Goal: Communication & Community: Answer question/provide support

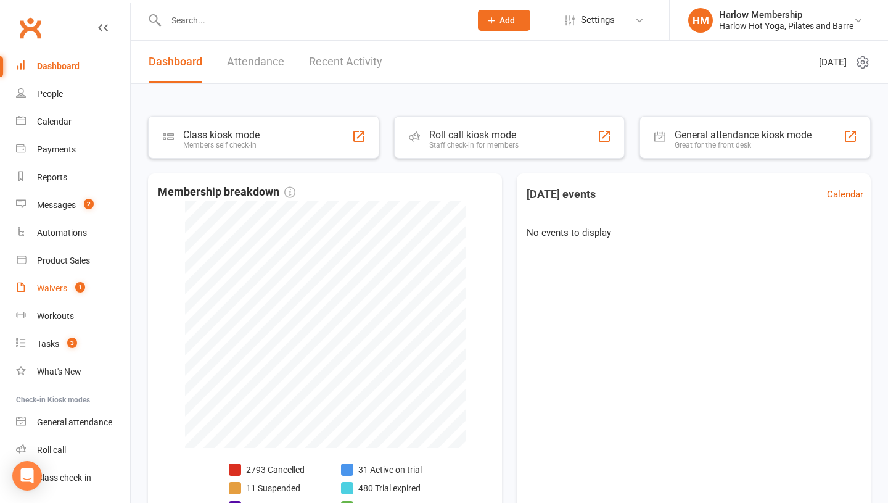
click at [70, 283] on count-badge "1" at bounding box center [77, 288] width 16 height 10
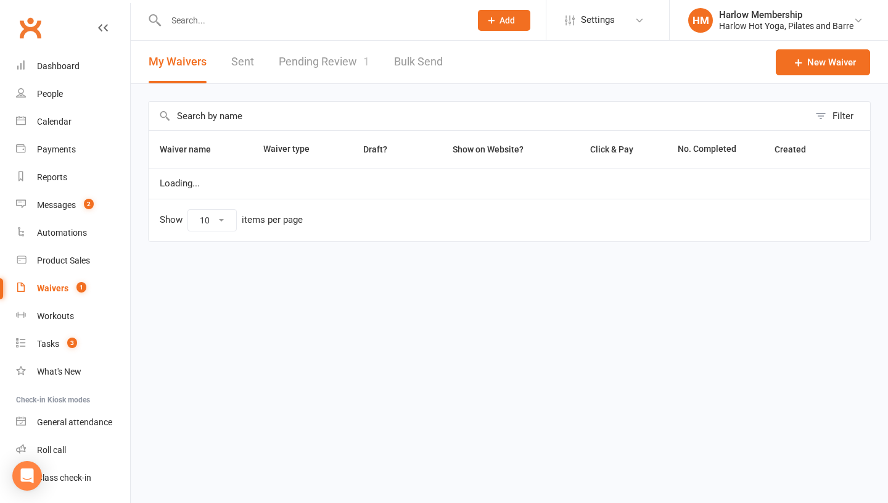
select select "100"
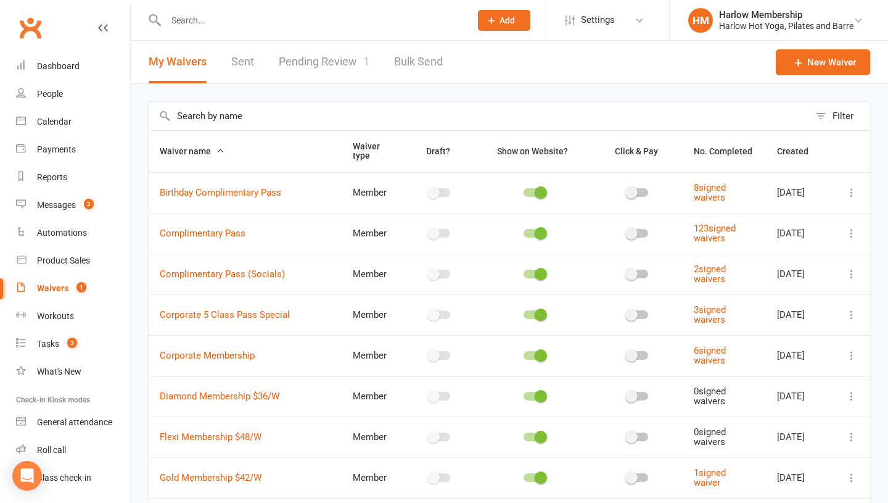
click at [292, 61] on link "Pending Review 1" at bounding box center [324, 62] width 91 height 43
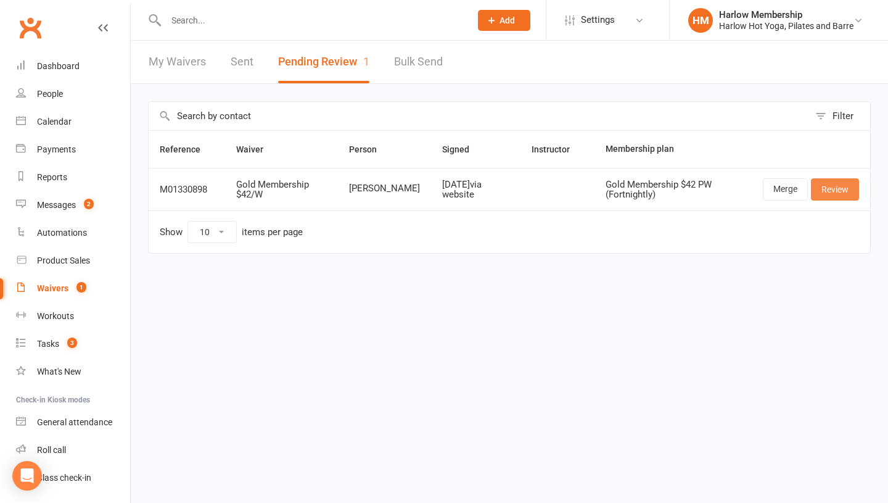
click at [834, 188] on link "Review" at bounding box center [835, 189] width 48 height 22
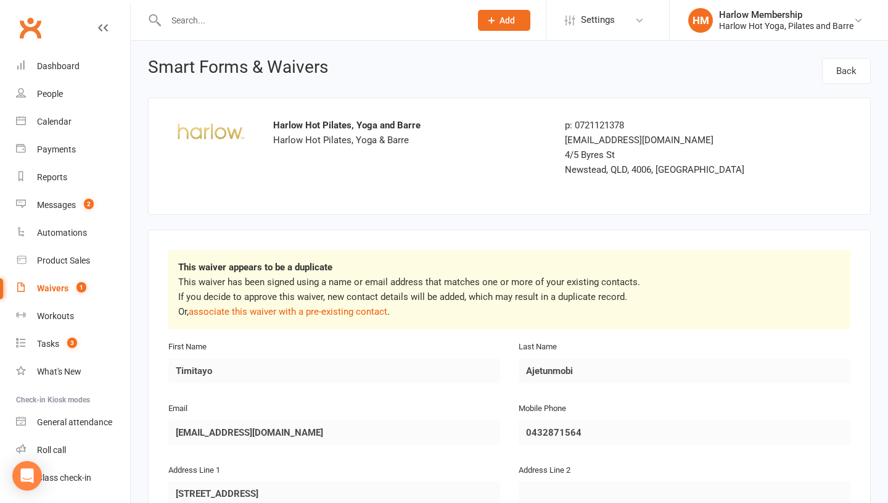
click at [322, 305] on p "This waiver has been signed using a name or email address that matches one or m…" at bounding box center [509, 297] width 663 height 44
click at [317, 312] on link "associate this waiver with a pre-existing contact" at bounding box center [288, 311] width 199 height 11
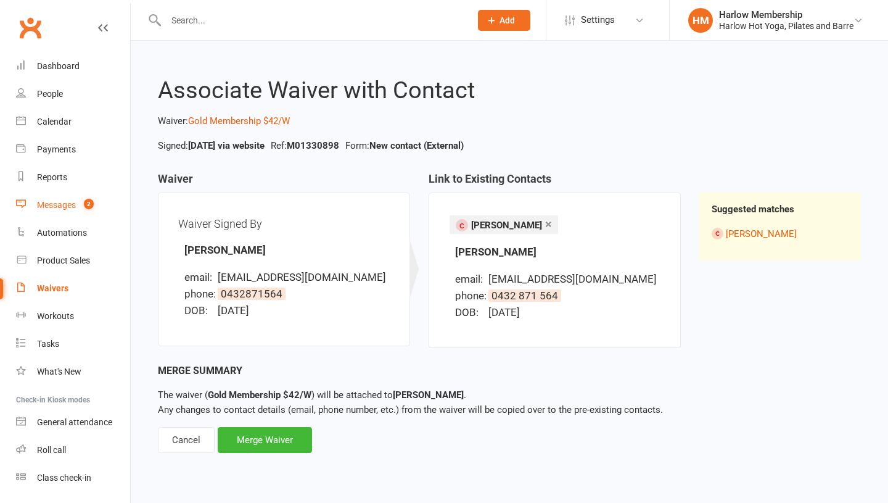
click at [52, 202] on div "Messages" at bounding box center [56, 205] width 39 height 10
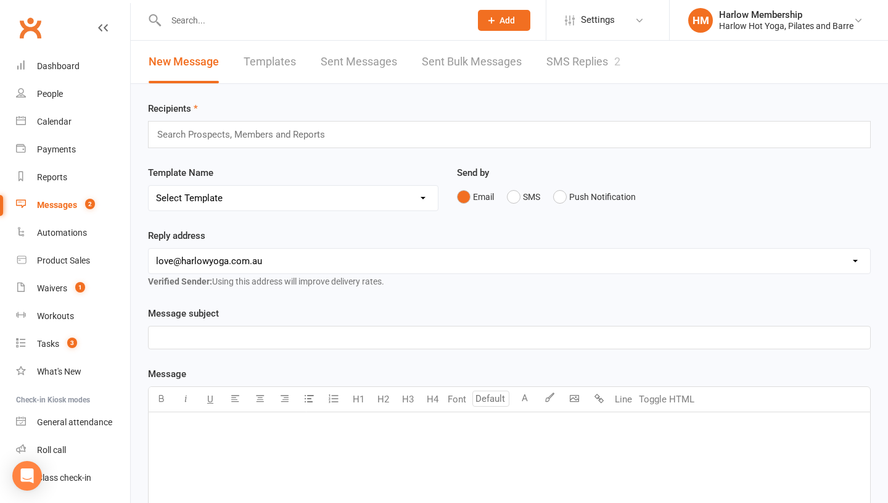
click at [563, 67] on link "SMS Replies 2" at bounding box center [584, 62] width 74 height 43
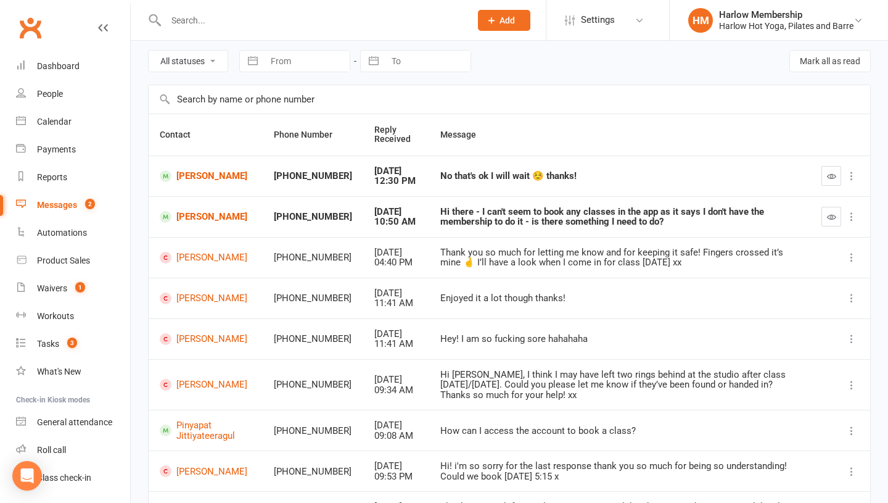
scroll to position [52, 0]
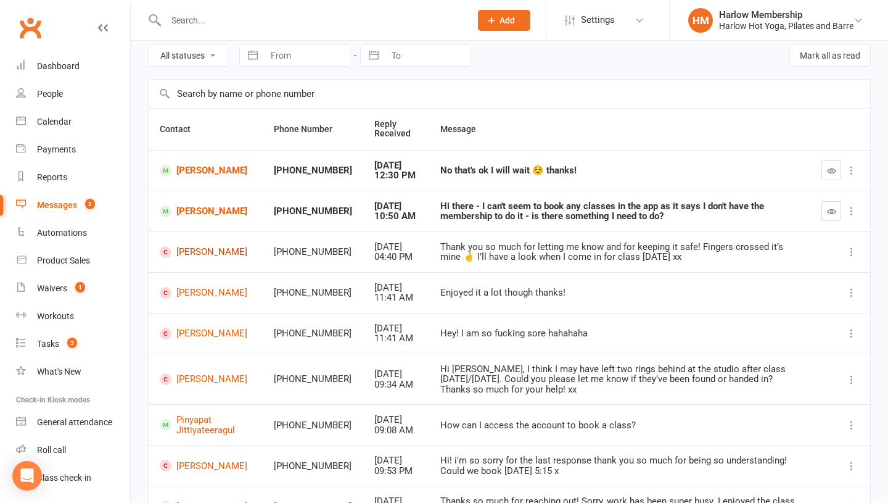
click at [189, 251] on link "[PERSON_NAME]" at bounding box center [206, 252] width 92 height 12
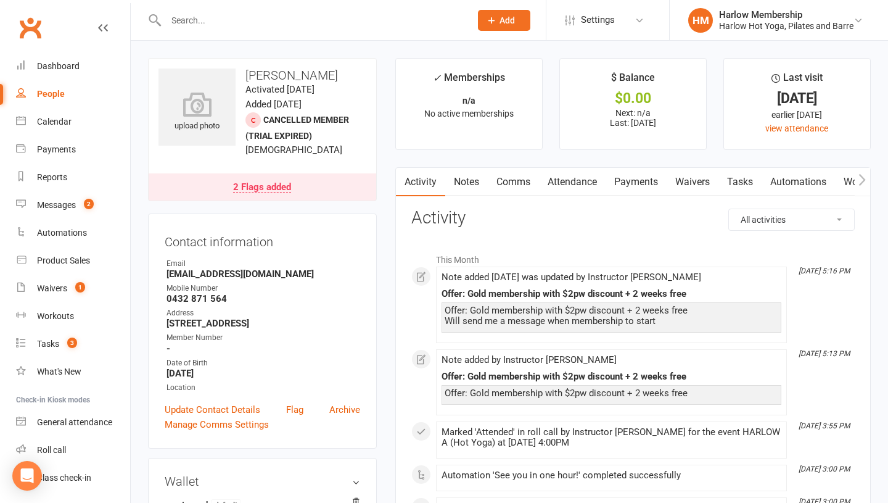
click at [523, 176] on link "Comms" at bounding box center [513, 182] width 51 height 28
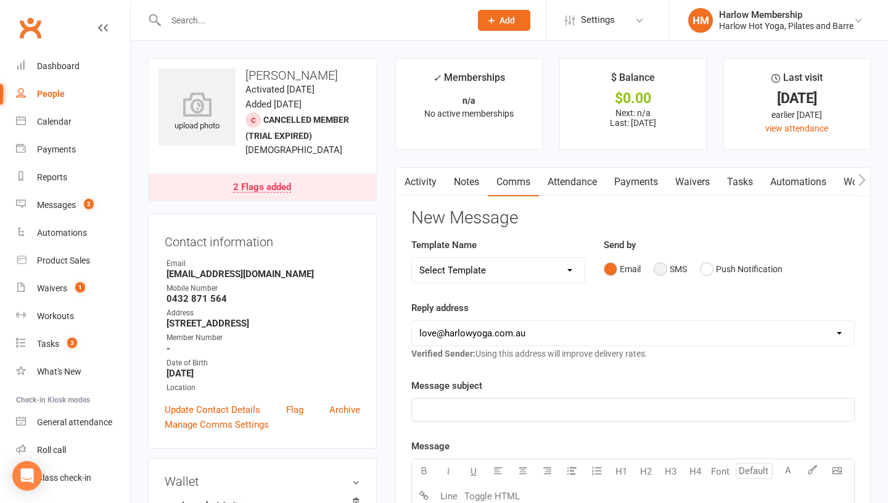
click at [673, 272] on button "SMS" at bounding box center [670, 268] width 33 height 23
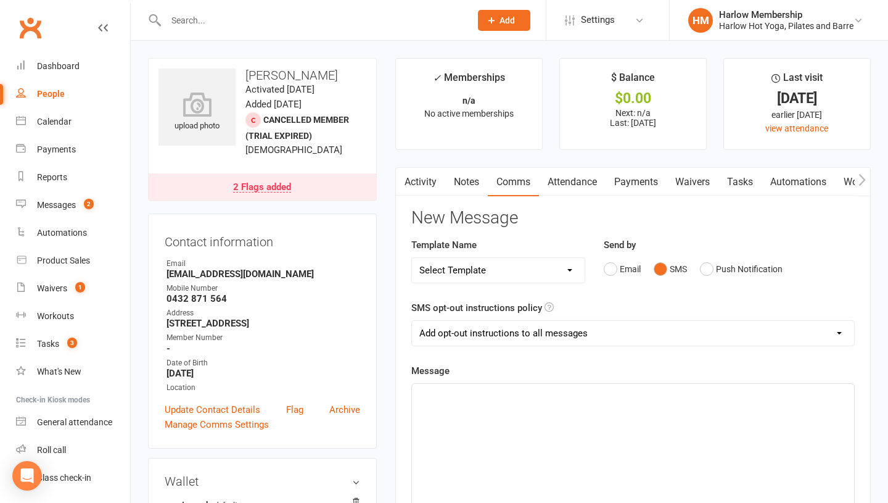
click at [651, 275] on div "Email SMS Push Notification" at bounding box center [729, 268] width 251 height 23
click at [606, 464] on div "﻿" at bounding box center [633, 476] width 442 height 185
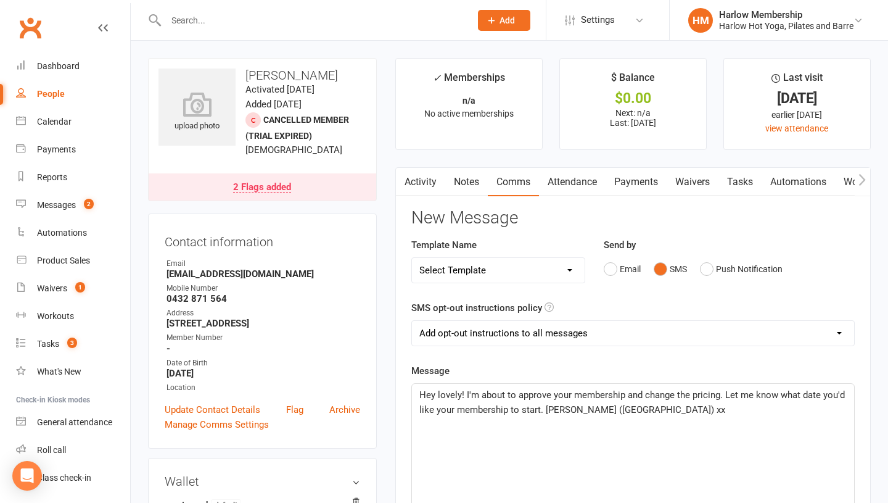
click at [727, 397] on span "Hey lovely! I'm about to approve your membership and change the pricing. Let me…" at bounding box center [634, 402] width 428 height 26
click at [634, 408] on span "Hey lovely! I'm about to approve your membership and change the pricing. As dis…" at bounding box center [626, 402] width 412 height 26
click at [465, 393] on span "Hey lovely! I'm about to approve your membership and change the pricing. As dis…" at bounding box center [628, 402] width 416 height 26
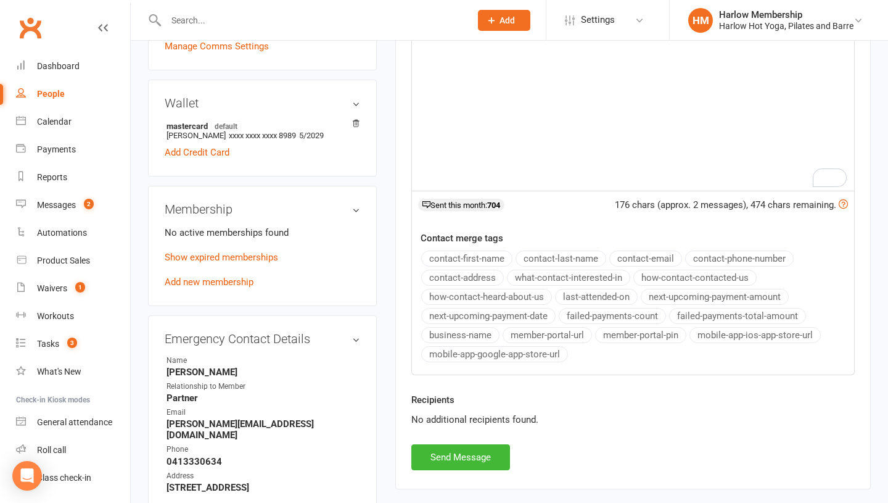
scroll to position [147, 0]
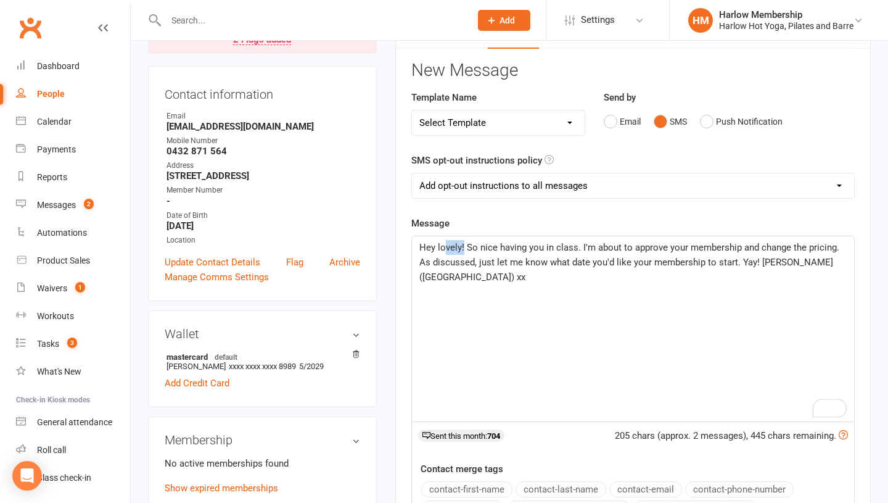
drag, startPoint x: 462, startPoint y: 247, endPoint x: 443, endPoint y: 247, distance: 19.1
click at [442, 247] on span "Hey lovely! So nice having you in class. I'm about to approve your membership a…" at bounding box center [631, 262] width 423 height 41
click at [443, 247] on span "Hey lovely! So nice having you in class. I'm about to approve your membership a…" at bounding box center [631, 262] width 423 height 41
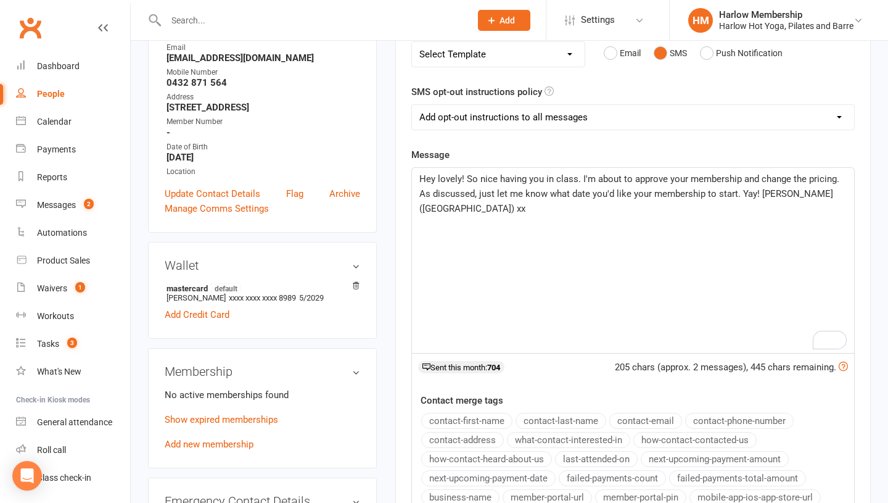
scroll to position [383, 0]
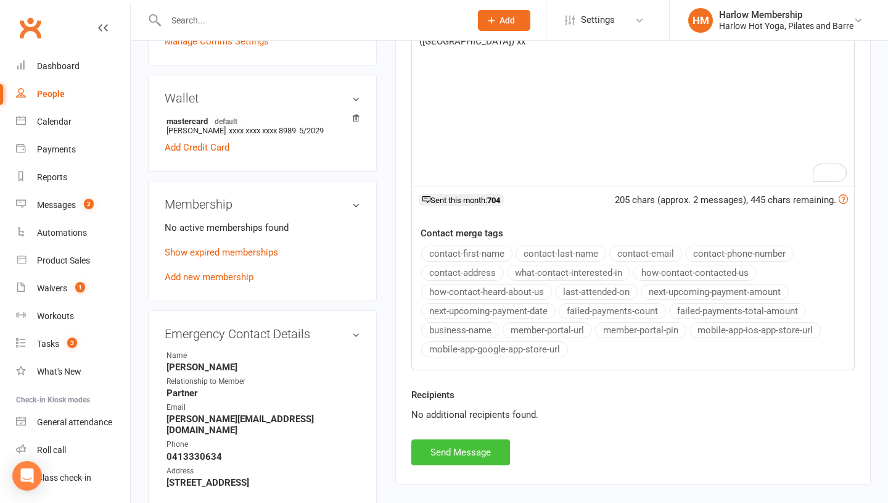
click at [449, 457] on button "Send Message" at bounding box center [461, 452] width 99 height 26
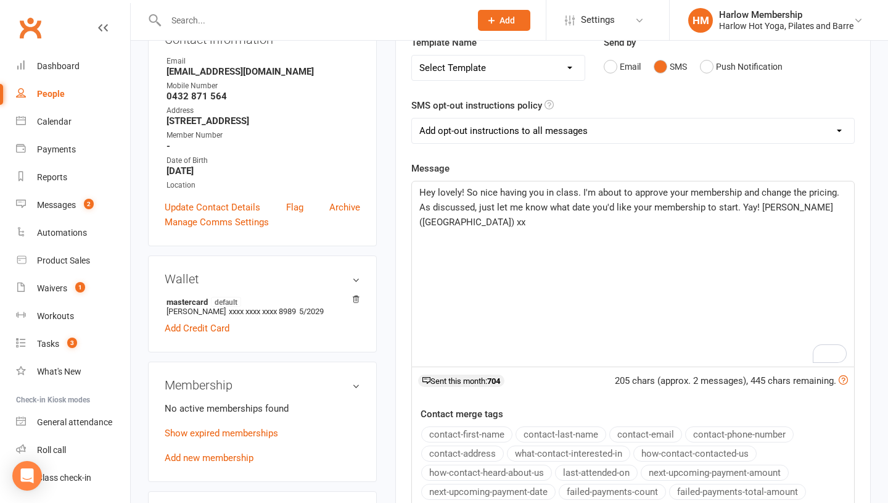
scroll to position [0, 0]
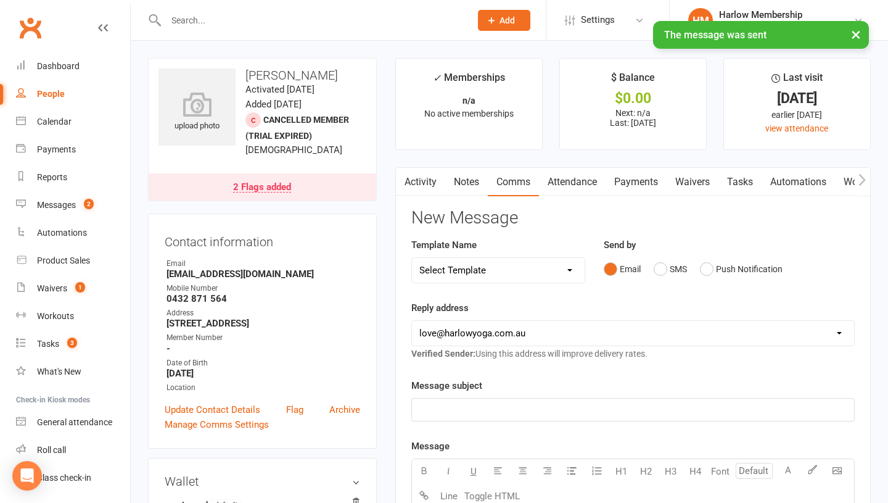
click at [466, 182] on link "Notes" at bounding box center [466, 182] width 43 height 28
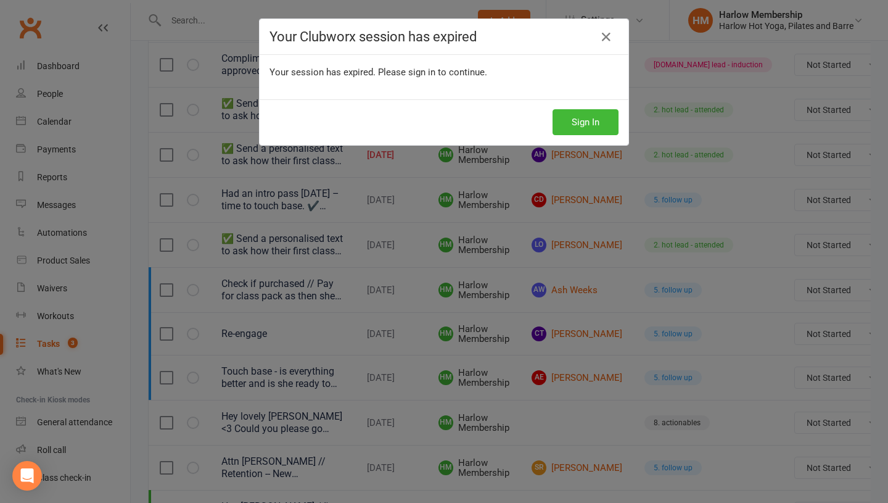
scroll to position [190, 0]
click at [566, 115] on button "Sign In" at bounding box center [586, 122] width 66 height 26
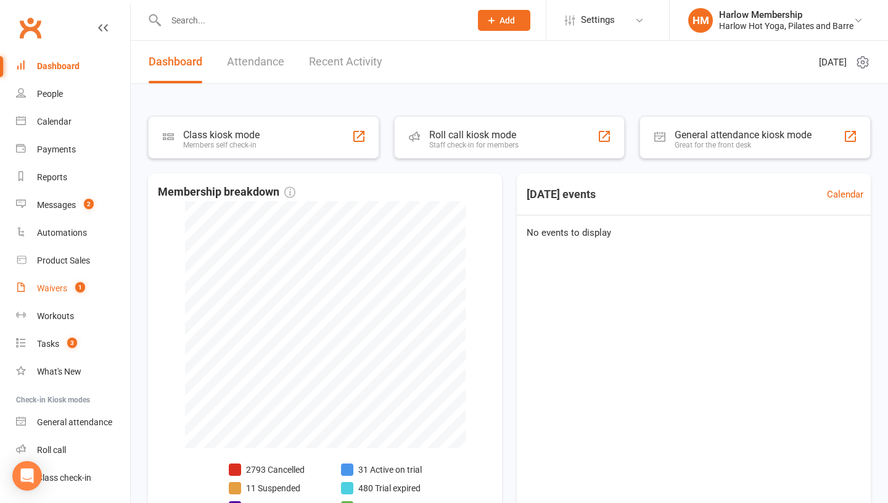
click at [72, 283] on count-badge "1" at bounding box center [77, 288] width 16 height 10
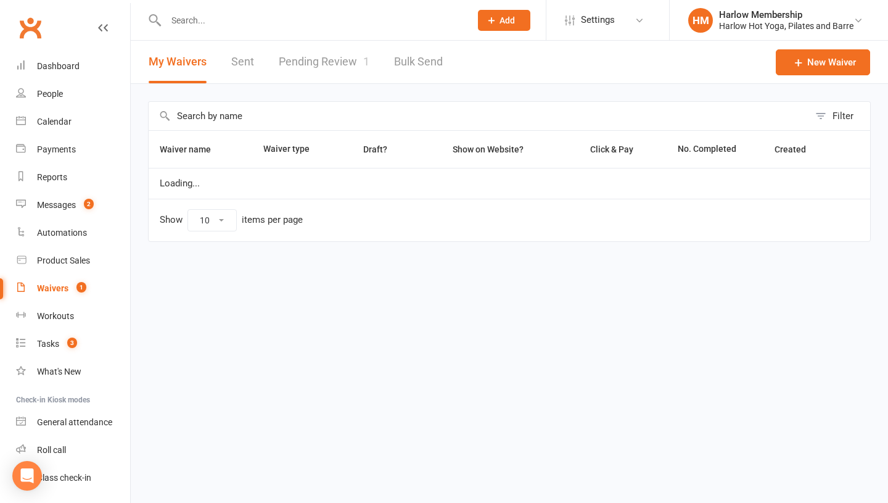
select select "100"
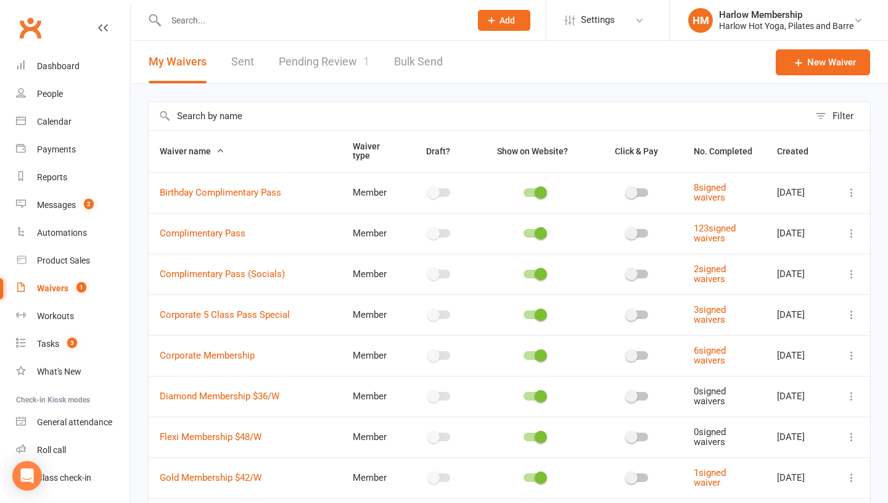
click at [318, 67] on link "Pending Review 1" at bounding box center [324, 62] width 91 height 43
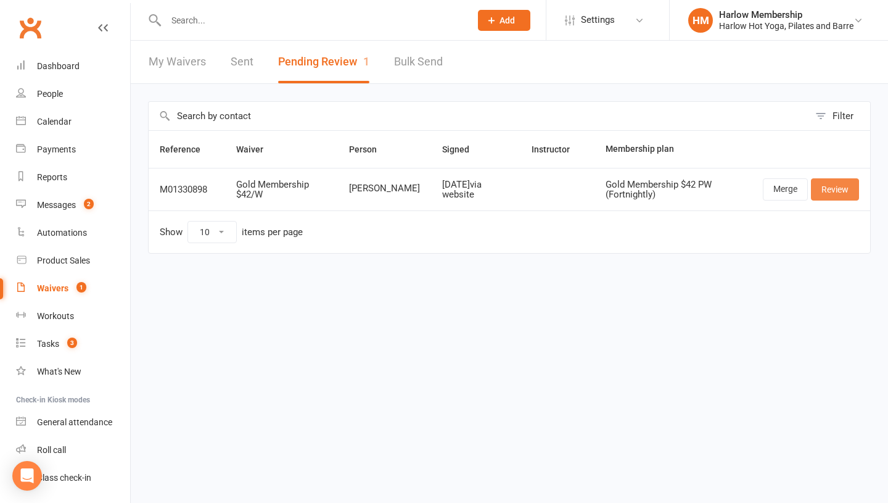
click at [822, 190] on link "Review" at bounding box center [835, 189] width 48 height 22
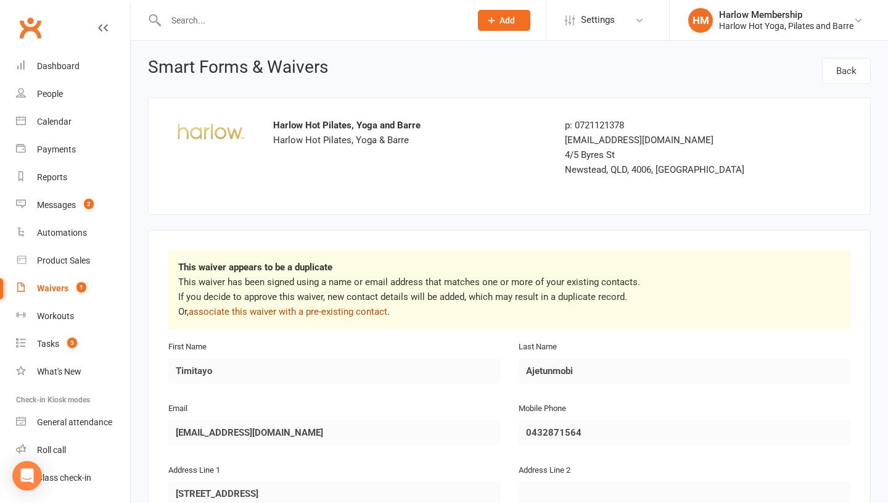
click at [320, 313] on link "associate this waiver with a pre-existing contact" at bounding box center [288, 311] width 199 height 11
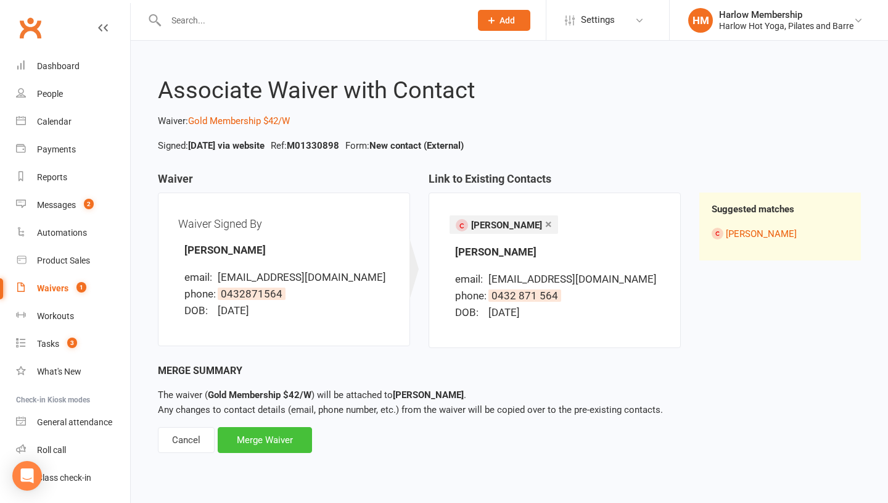
click at [281, 437] on div "Merge Waiver" at bounding box center [265, 440] width 94 height 26
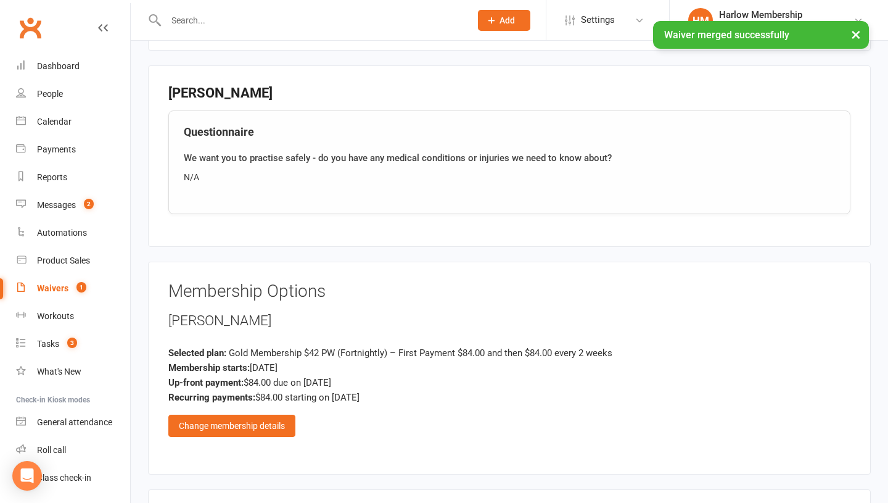
scroll to position [528, 0]
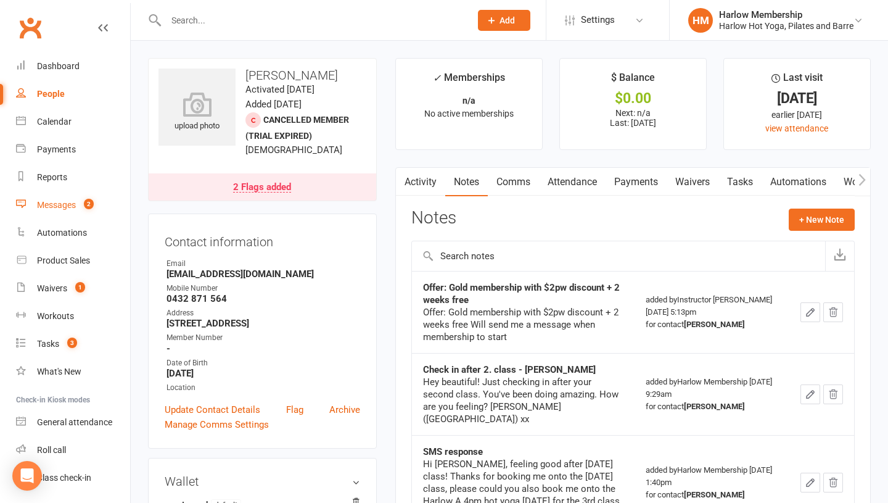
click at [68, 207] on div "Messages" at bounding box center [56, 205] width 39 height 10
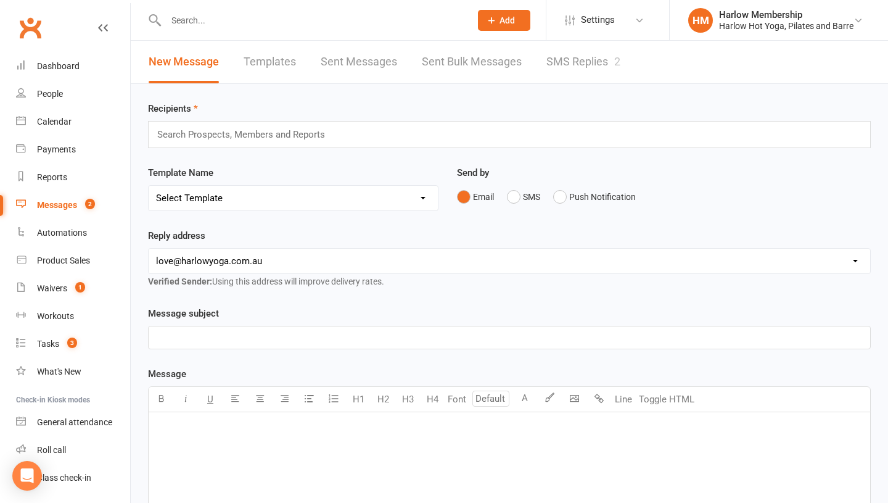
click at [571, 65] on link "SMS Replies 2" at bounding box center [584, 62] width 74 height 43
